Goal: Task Accomplishment & Management: Use online tool/utility

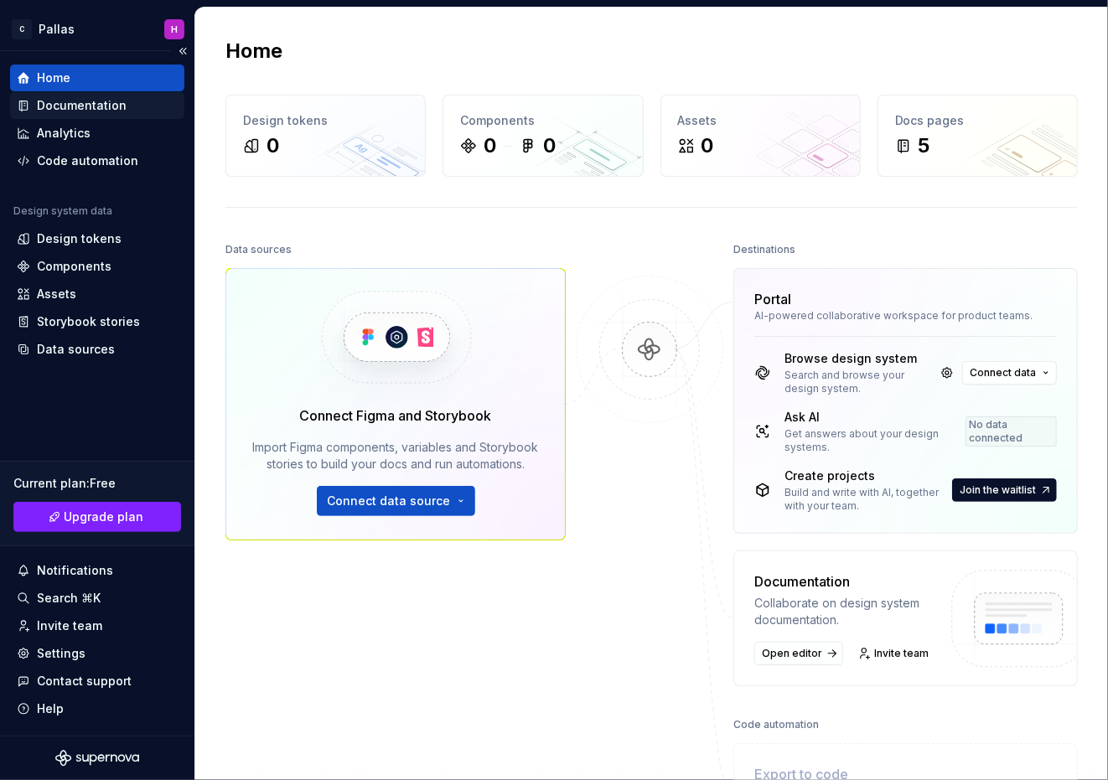
click at [99, 110] on div "Documentation" at bounding box center [82, 105] width 90 height 17
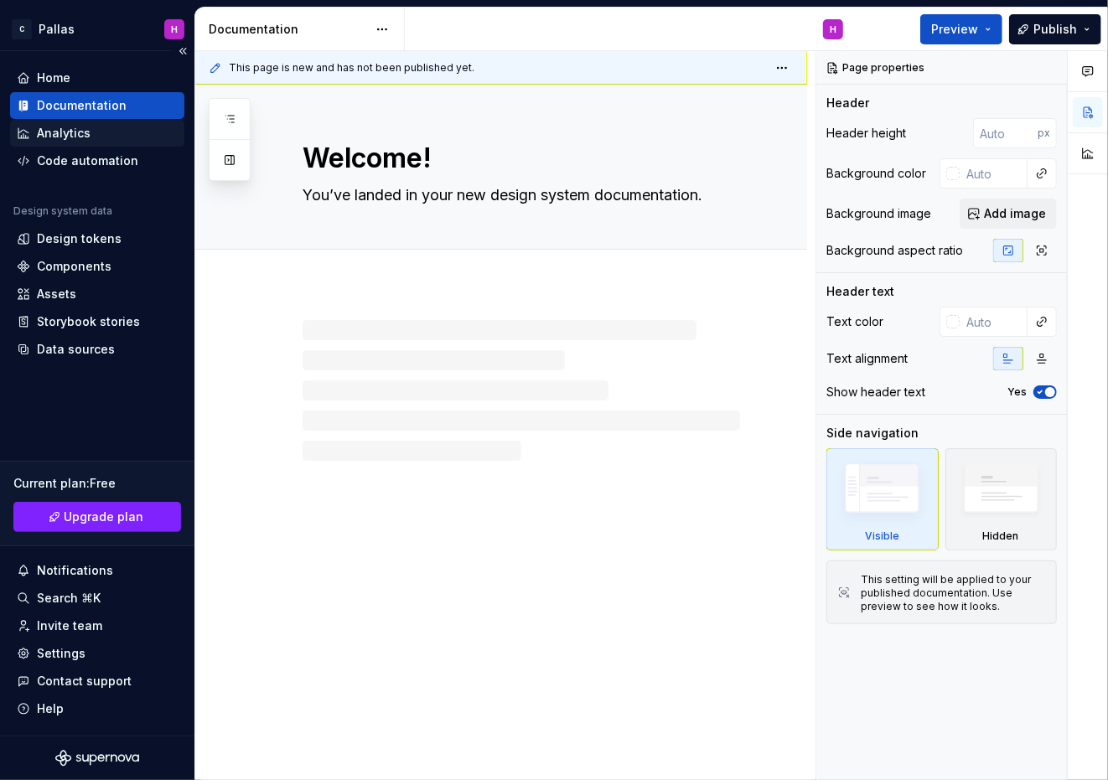
click at [96, 128] on div "Analytics" at bounding box center [97, 133] width 161 height 17
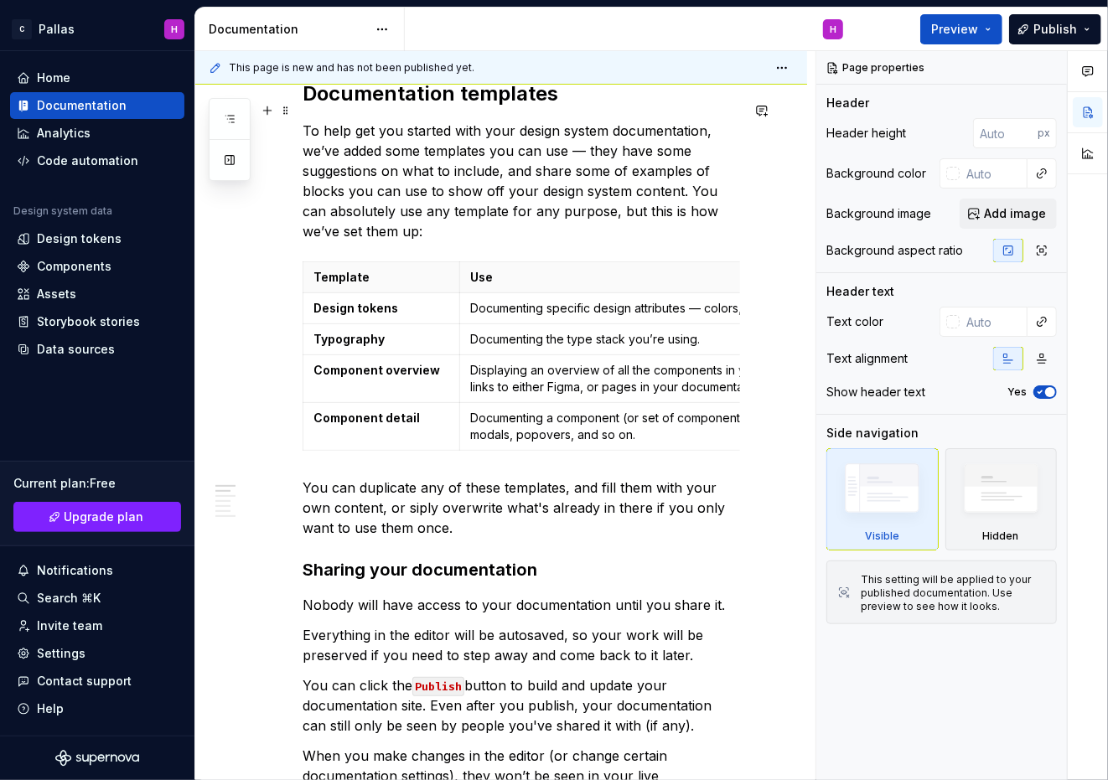
scroll to position [419, 0]
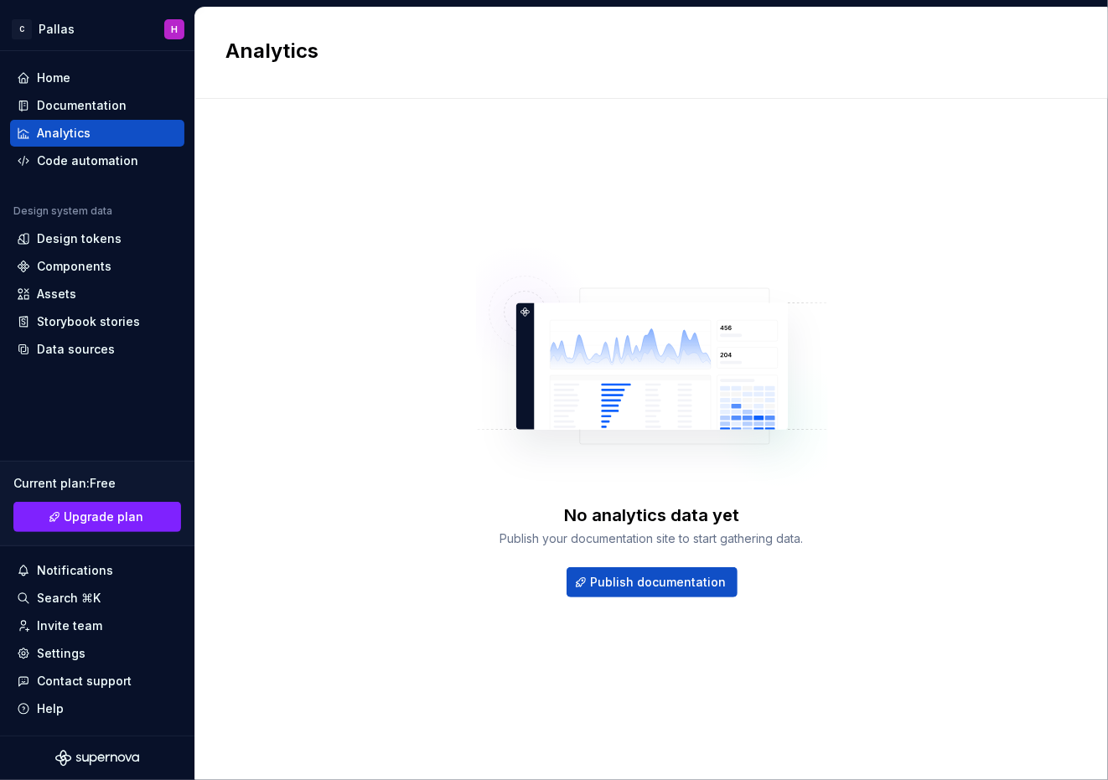
click at [666, 515] on div "No analytics data yet" at bounding box center [651, 515] width 175 height 23
click at [594, 527] on div "No analytics data yet Publish your documentation site to start gathering data." at bounding box center [652, 526] width 352 height 44
click at [586, 540] on div "Publish your documentation site to start gathering data." at bounding box center [651, 539] width 303 height 17
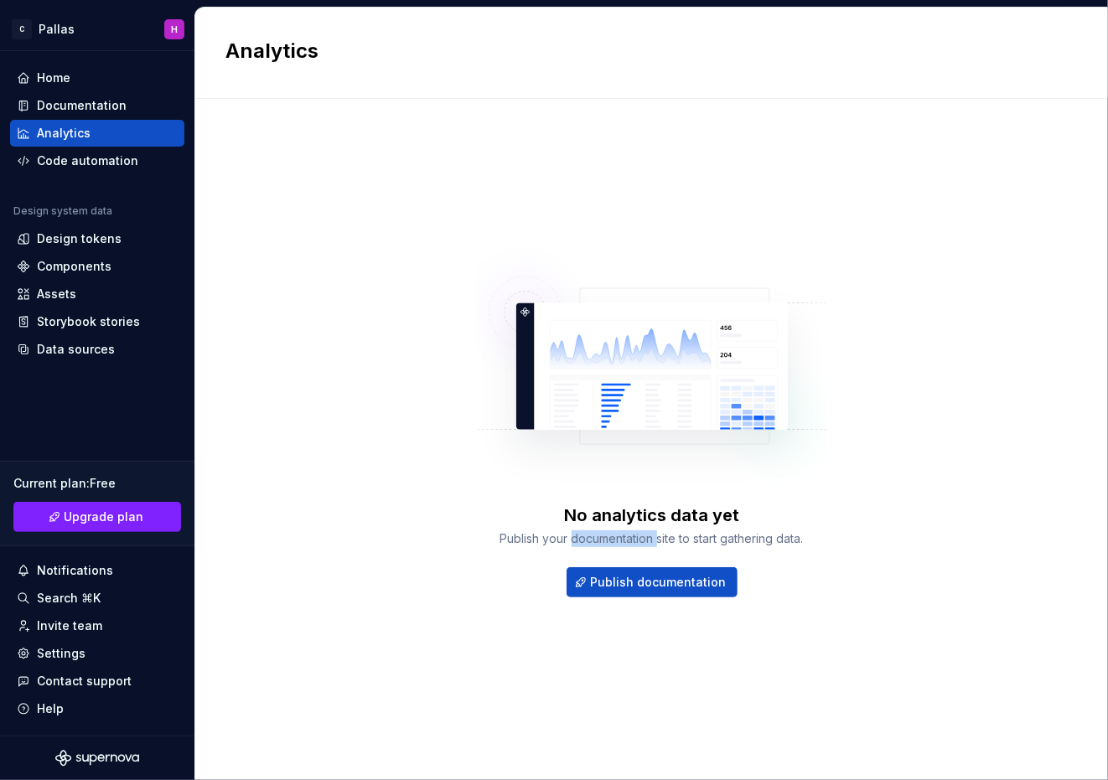
click at [586, 540] on div "Publish your documentation site to start gathering data." at bounding box center [651, 539] width 303 height 17
click at [599, 523] on div "No analytics data yet" at bounding box center [651, 515] width 175 height 23
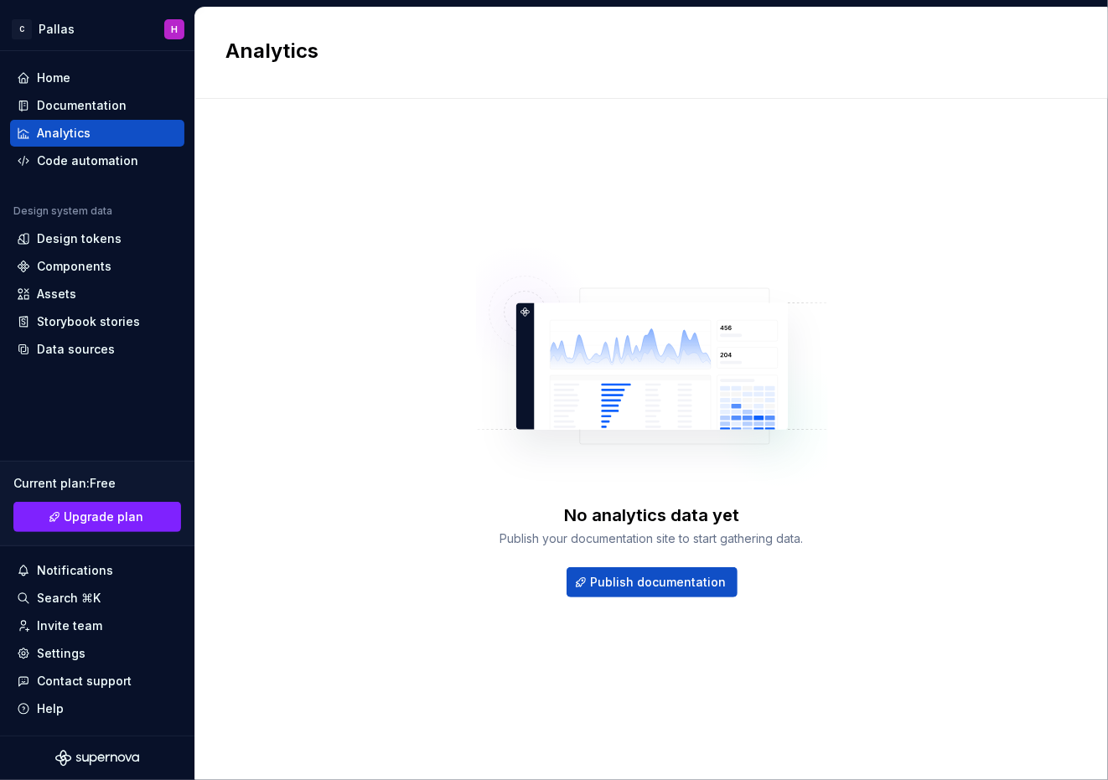
click at [528, 513] on div "No analytics data yet Publish your documentation site to start gathering data." at bounding box center [652, 526] width 352 height 44
click at [76, 322] on div "Storybook stories" at bounding box center [88, 322] width 103 height 17
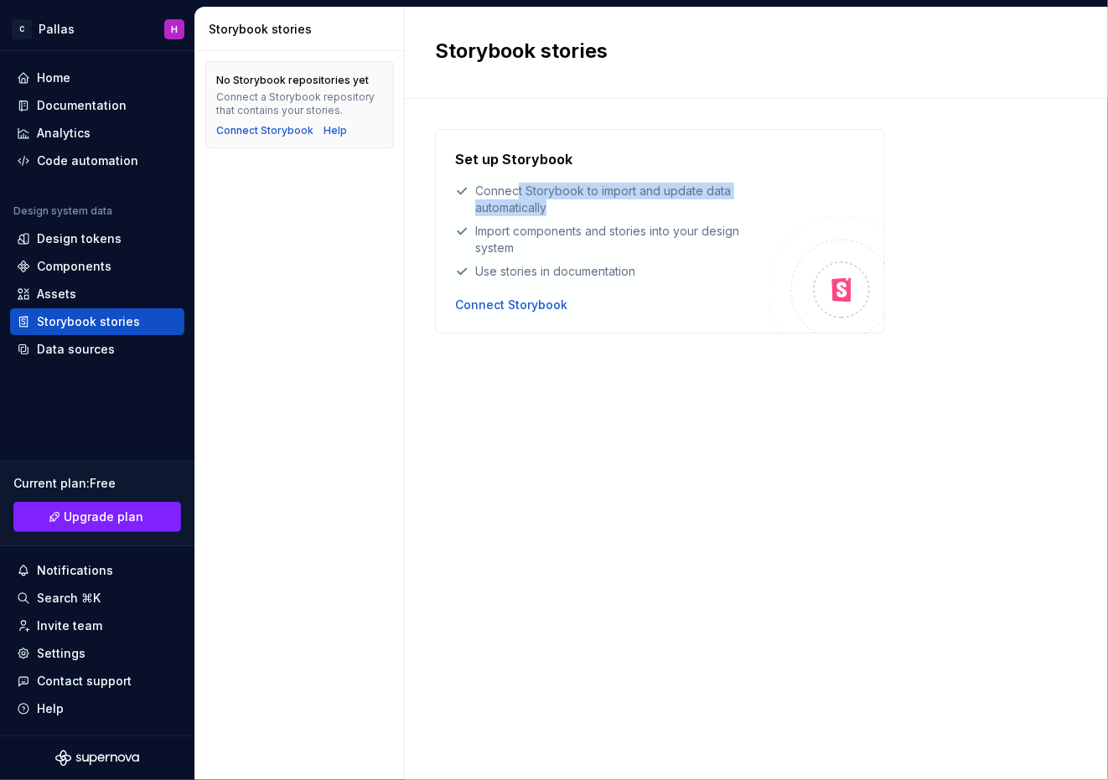
drag, startPoint x: 518, startPoint y: 191, endPoint x: 573, endPoint y: 210, distance: 57.5
click at [573, 210] on div "Connect Storybook to import and update data automatically" at bounding box center [611, 200] width 313 height 34
click at [525, 199] on div "Connect Storybook to import and update data automatically" at bounding box center [611, 200] width 313 height 34
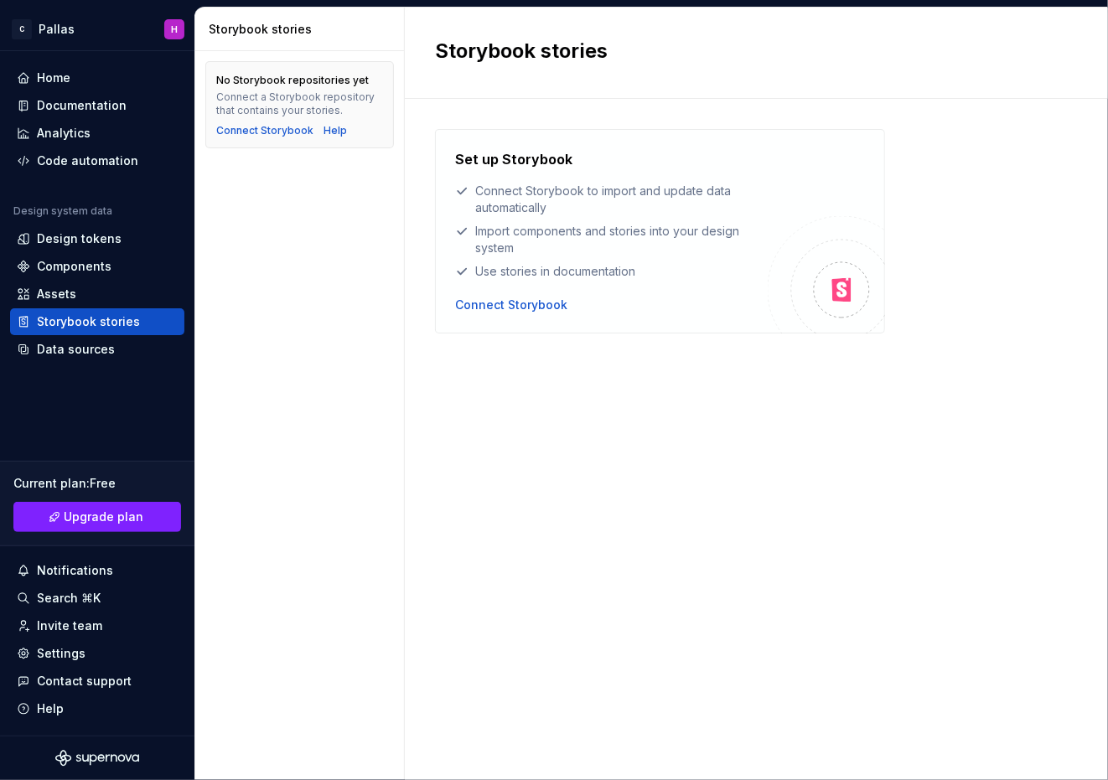
click at [509, 232] on div "Import components and stories into your design system" at bounding box center [611, 240] width 313 height 34
click at [510, 200] on div "Connect Storybook to import and update data automatically" at bounding box center [611, 200] width 313 height 34
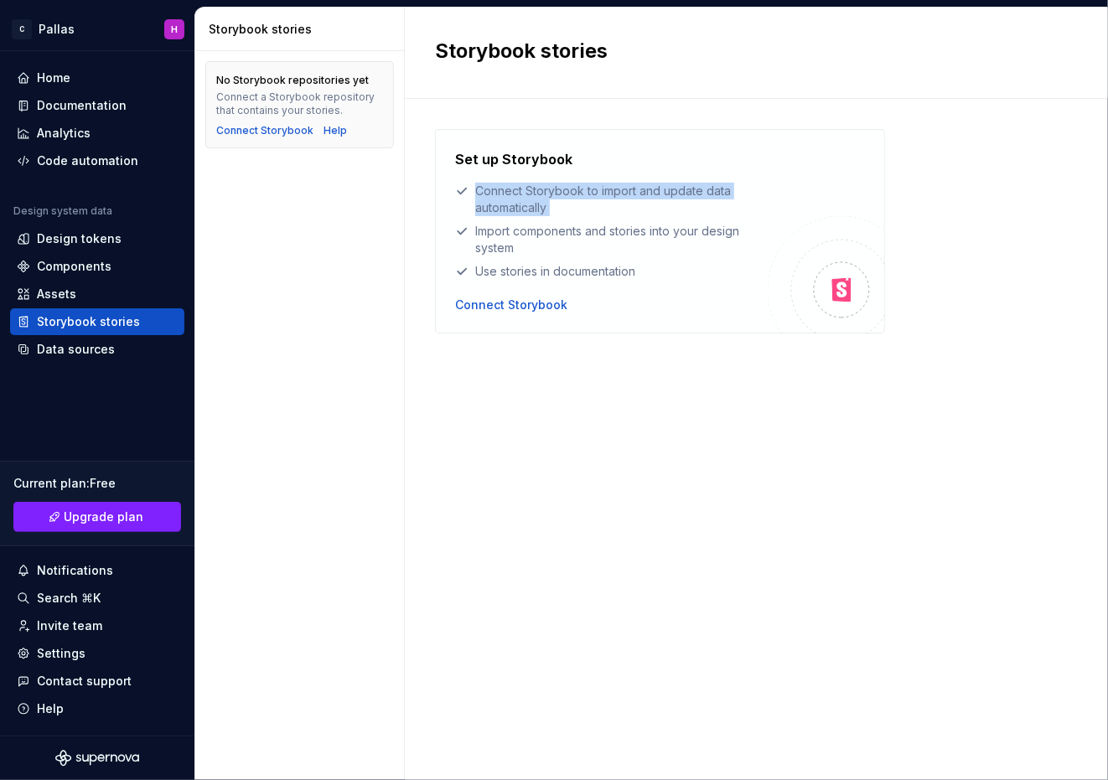
click at [510, 200] on div "Connect Storybook to import and update data automatically" at bounding box center [611, 200] width 313 height 34
click at [500, 280] on div "Set up Storybook Connect Storybook to import and update data automatically Impo…" at bounding box center [611, 231] width 313 height 164
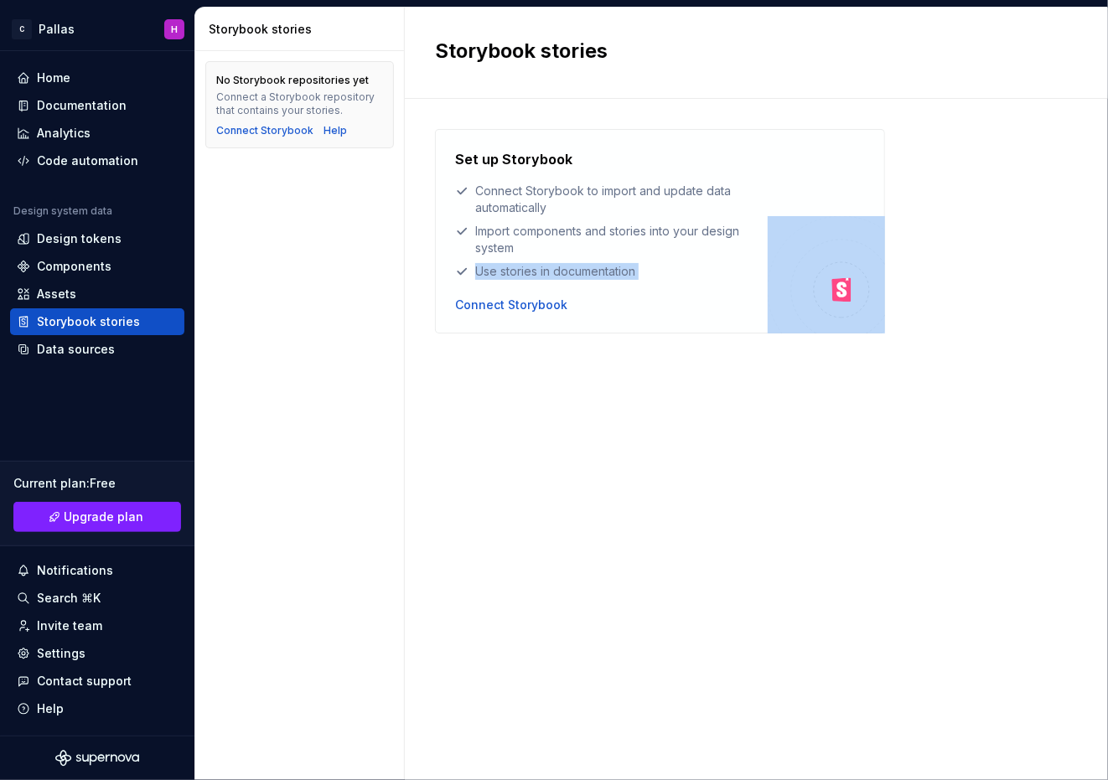
click at [500, 280] on div "Set up Storybook Connect Storybook to import and update data automatically Impo…" at bounding box center [611, 231] width 313 height 164
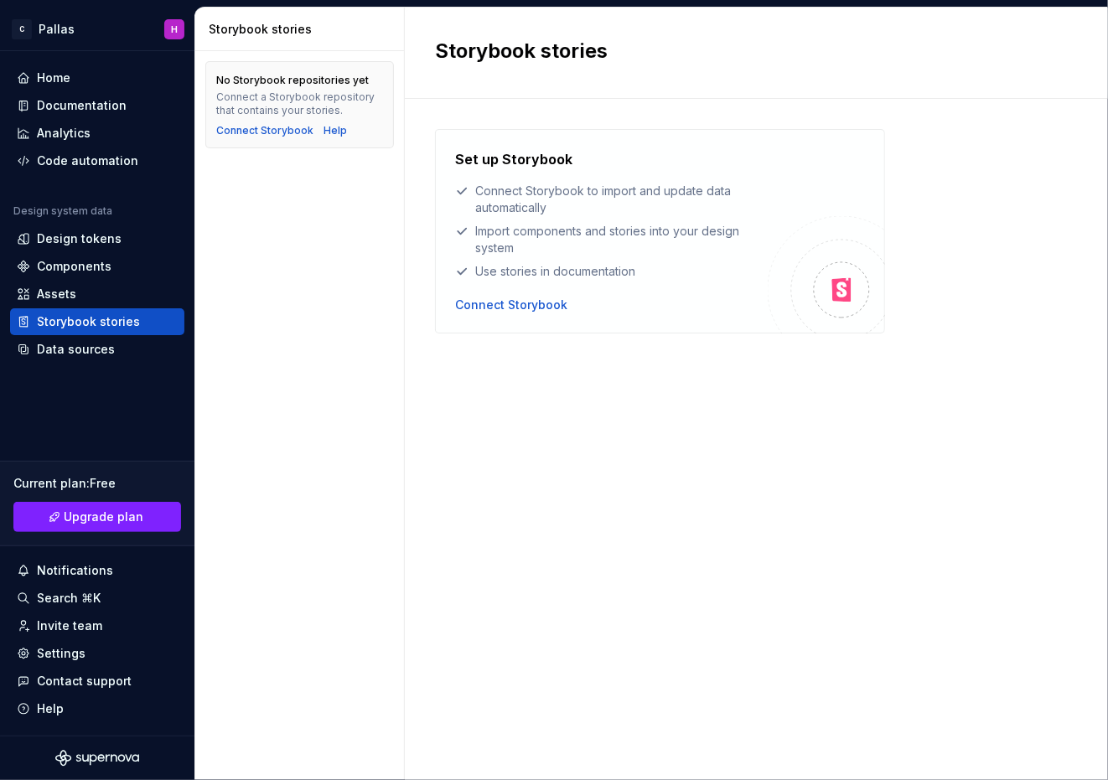
click at [500, 249] on div "Import components and stories into your design system" at bounding box center [611, 240] width 313 height 34
drag, startPoint x: 240, startPoint y: 80, endPoint x: 380, endPoint y: 77, distance: 140.0
click at [380, 77] on div "No Storybook repositories yet Connect a Storybook repository that contains your…" at bounding box center [299, 96] width 167 height 44
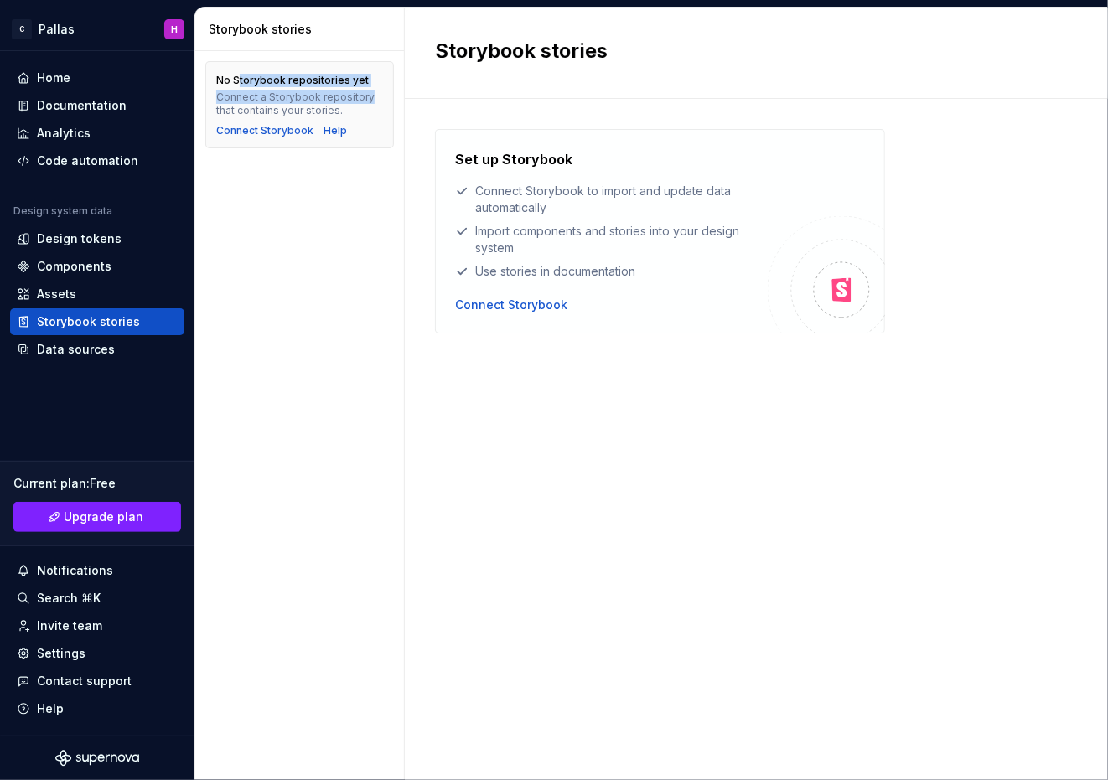
click at [236, 101] on div "Connect a Storybook repository that contains your stories." at bounding box center [299, 104] width 167 height 27
click at [251, 88] on div "No Storybook repositories yet Connect a Storybook repository that contains your…" at bounding box center [299, 96] width 167 height 44
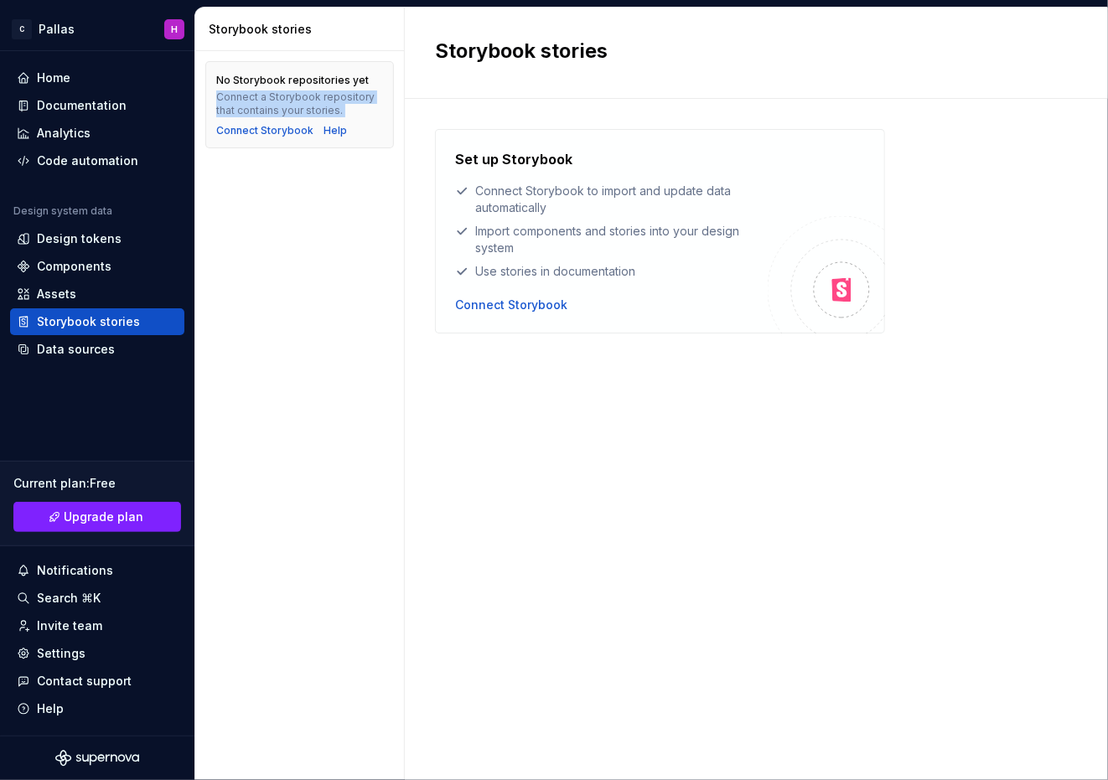
click at [251, 88] on div "No Storybook repositories yet Connect a Storybook repository that contains your…" at bounding box center [299, 96] width 167 height 44
click at [254, 84] on div "No Storybook repositories yet" at bounding box center [292, 80] width 153 height 13
click at [251, 96] on div "Connect a Storybook repository that contains your stories." at bounding box center [299, 104] width 167 height 27
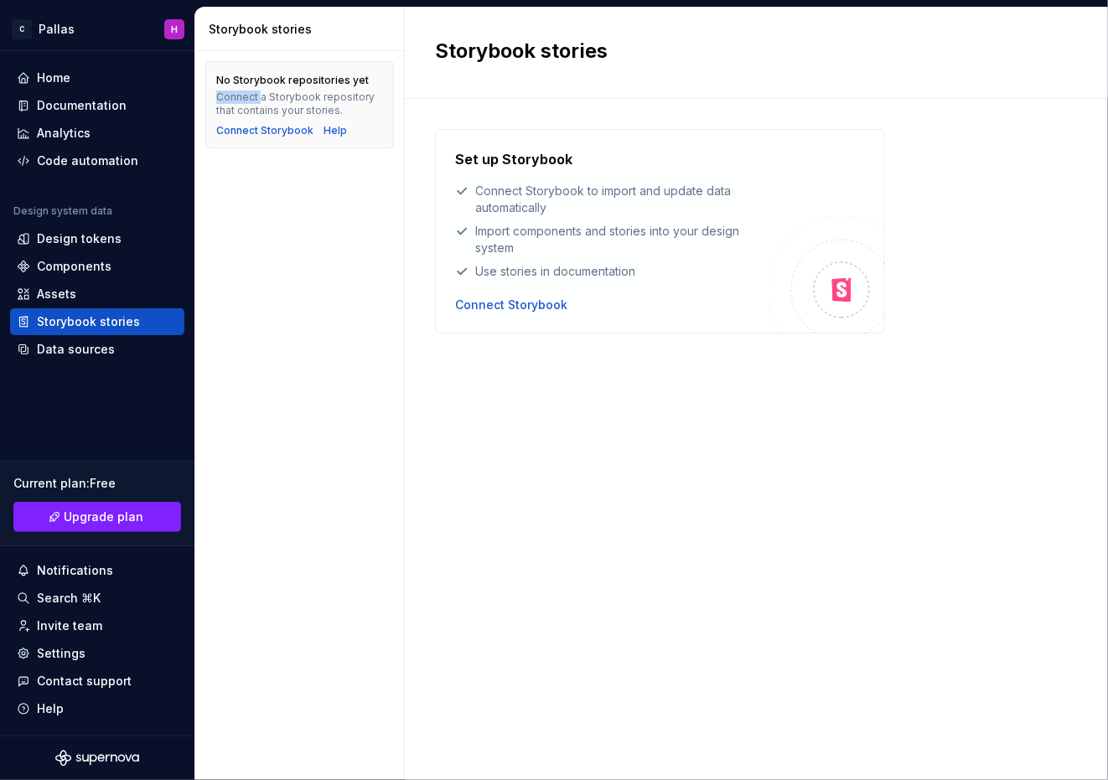
click at [251, 96] on div "Connect a Storybook repository that contains your stories." at bounding box center [299, 104] width 167 height 27
click at [253, 82] on div "No Storybook repositories yet" at bounding box center [292, 80] width 153 height 13
click at [78, 349] on div "Data sources" at bounding box center [76, 349] width 78 height 17
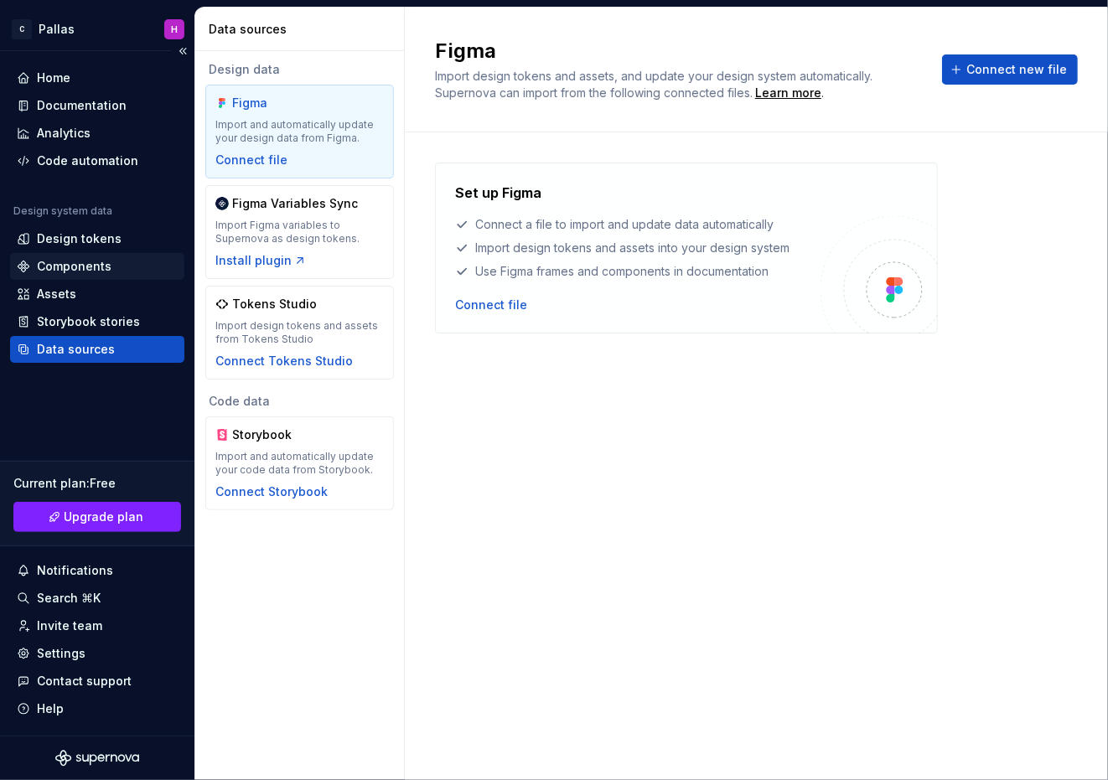
click at [47, 263] on div "Components" at bounding box center [74, 266] width 75 height 17
click at [96, 162] on div "Code automation" at bounding box center [87, 161] width 101 height 17
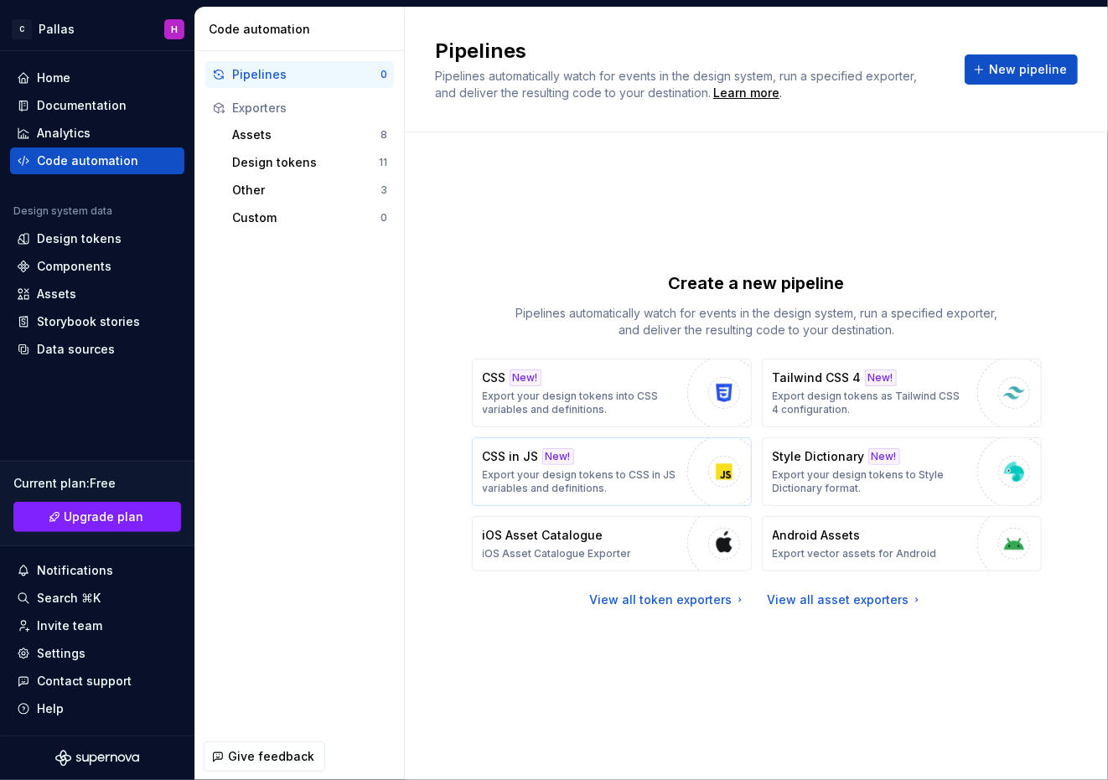
click at [627, 462] on div "CSS in JS New! Export your design tokens to CSS in JS variables and definitions." at bounding box center [581, 471] width 196 height 47
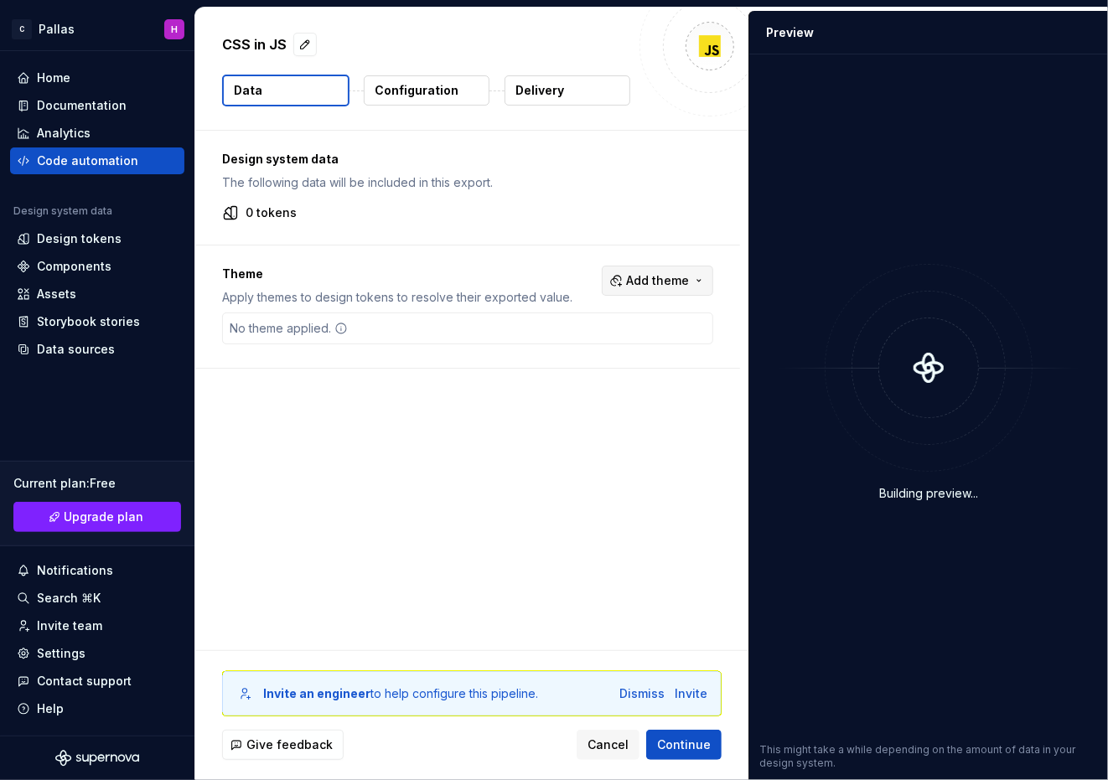
click at [644, 286] on span "Add theme" at bounding box center [657, 280] width 63 height 17
click at [505, 263] on html "C Pallas H Home Documentation Analytics Code automation Design system data Desi…" at bounding box center [554, 390] width 1108 height 780
drag, startPoint x: 244, startPoint y: 153, endPoint x: 428, endPoint y: 153, distance: 184.4
click at [428, 153] on p "Design system data" at bounding box center [467, 159] width 491 height 17
click at [348, 177] on p "The following data will be included in this export." at bounding box center [467, 182] width 491 height 17
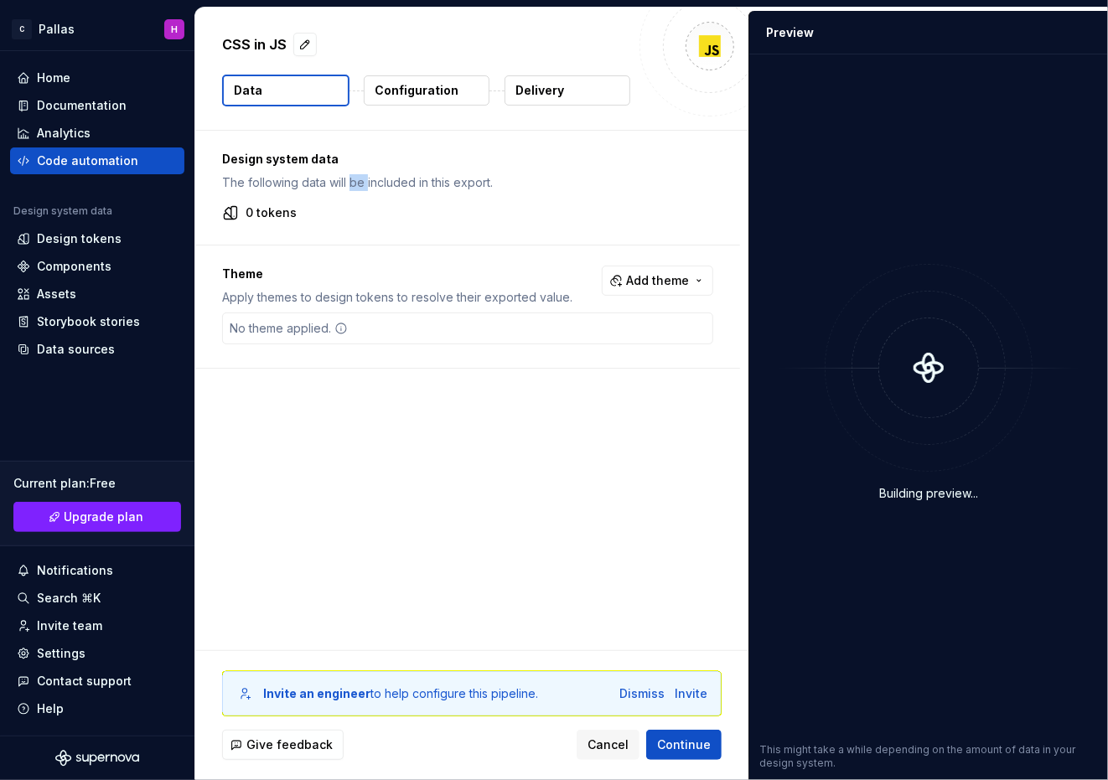
click at [348, 177] on p "The following data will be included in this export." at bounding box center [467, 182] width 491 height 17
click at [437, 154] on p "Design system data" at bounding box center [467, 159] width 491 height 17
click at [69, 112] on div "Documentation" at bounding box center [82, 105] width 90 height 17
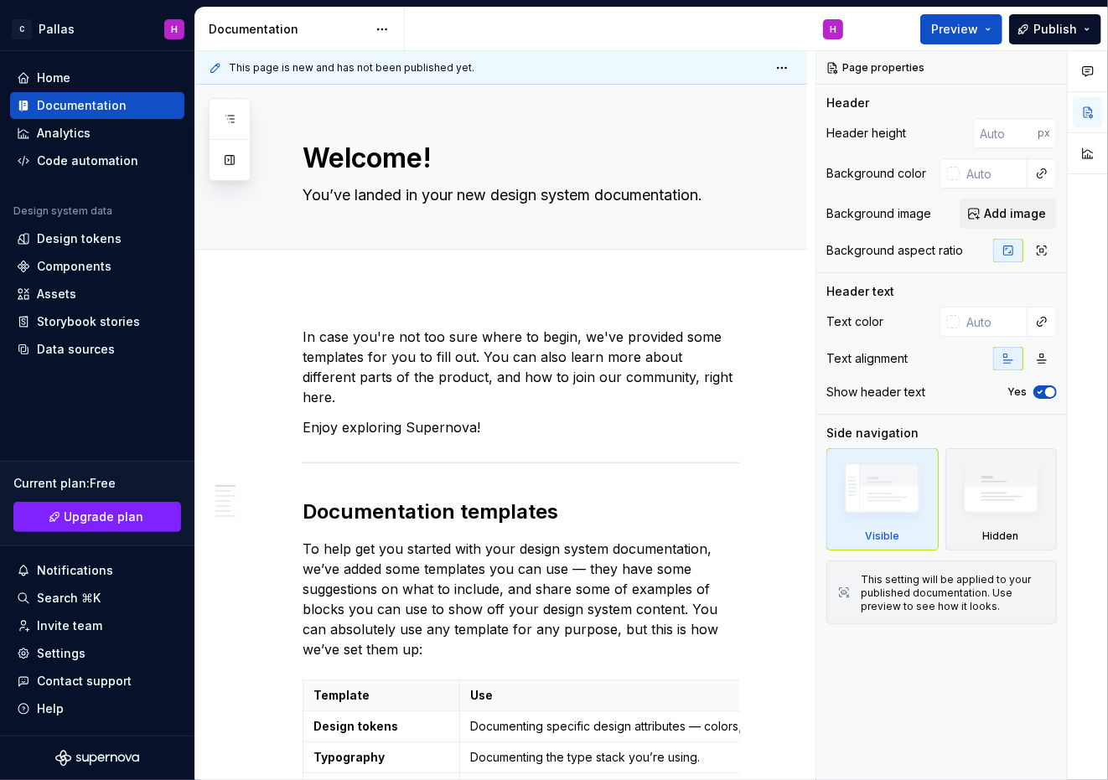
type textarea "*"
